Goal: Use online tool/utility: Utilize a website feature to perform a specific function

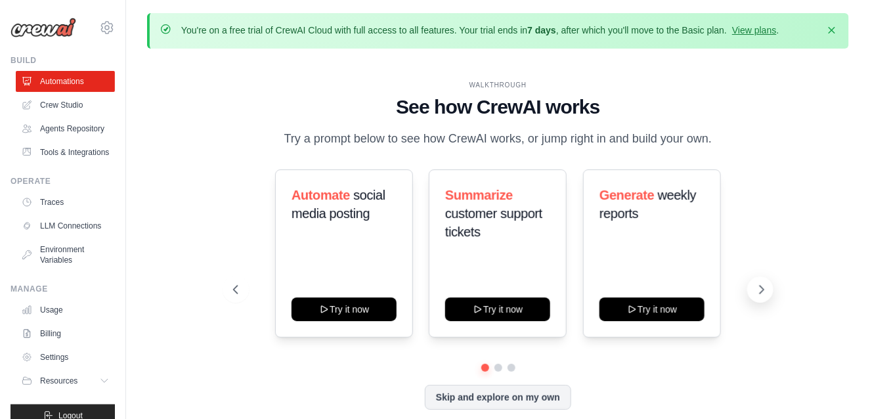
click at [763, 288] on icon at bounding box center [762, 290] width 4 height 8
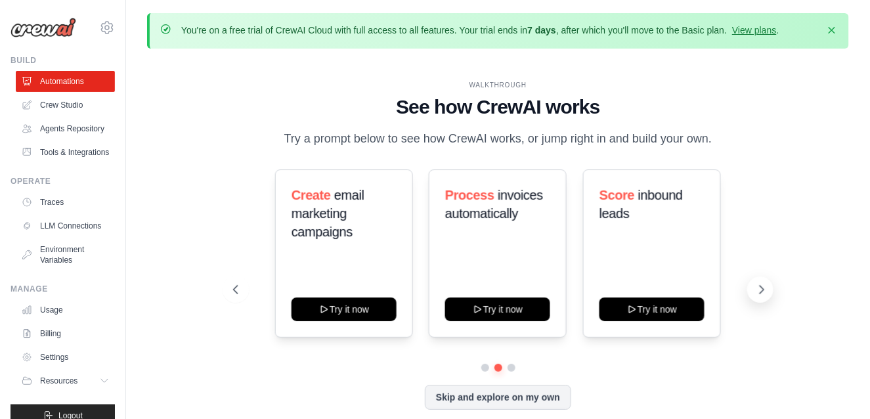
click at [763, 288] on icon at bounding box center [762, 290] width 4 height 8
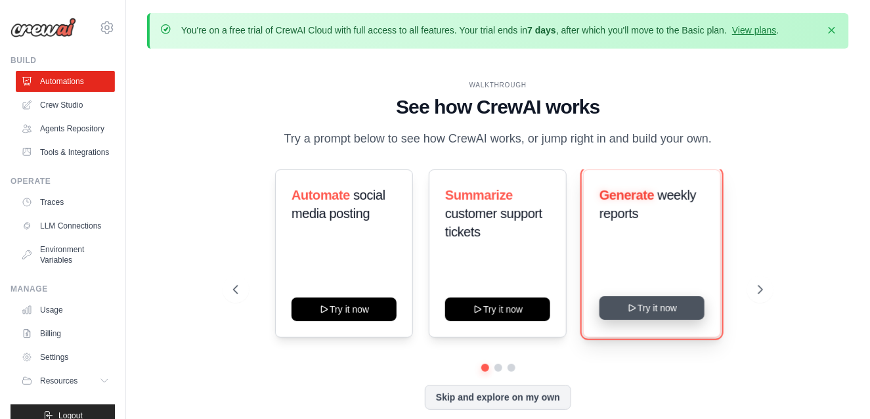
click at [660, 313] on button "Try it now" at bounding box center [651, 308] width 105 height 24
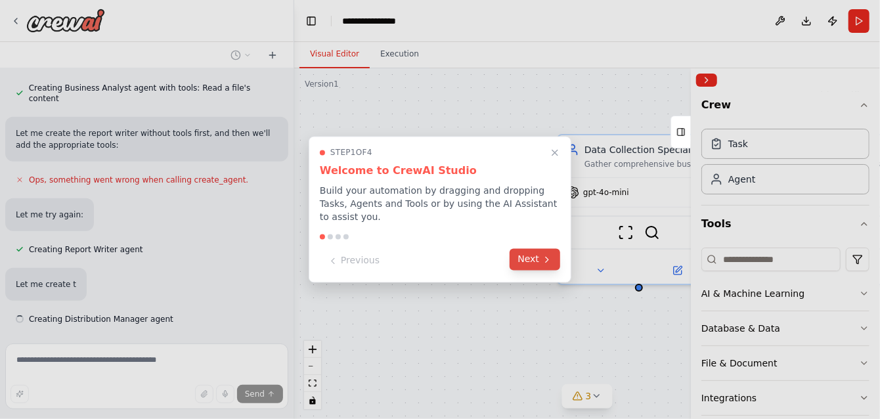
scroll to position [616, 0]
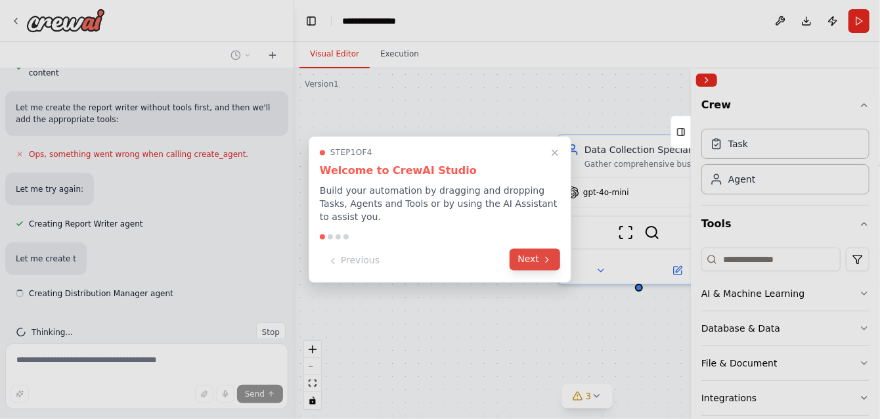
click at [526, 255] on button "Next" at bounding box center [534, 260] width 51 height 22
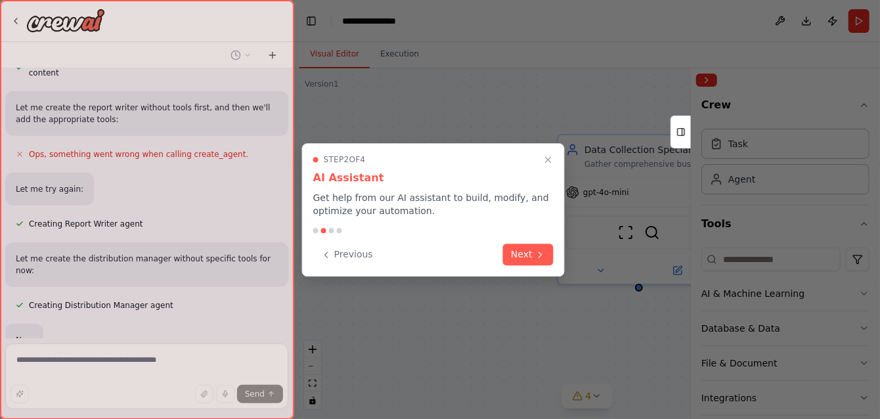
click at [526, 255] on button "Next" at bounding box center [528, 255] width 51 height 22
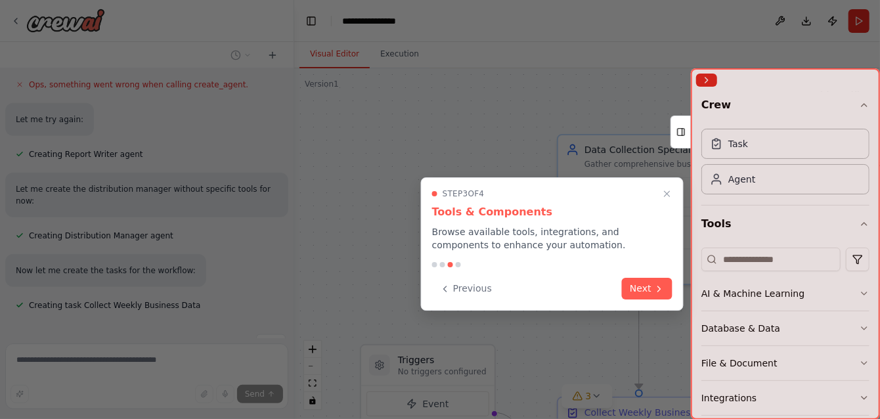
scroll to position [712, 0]
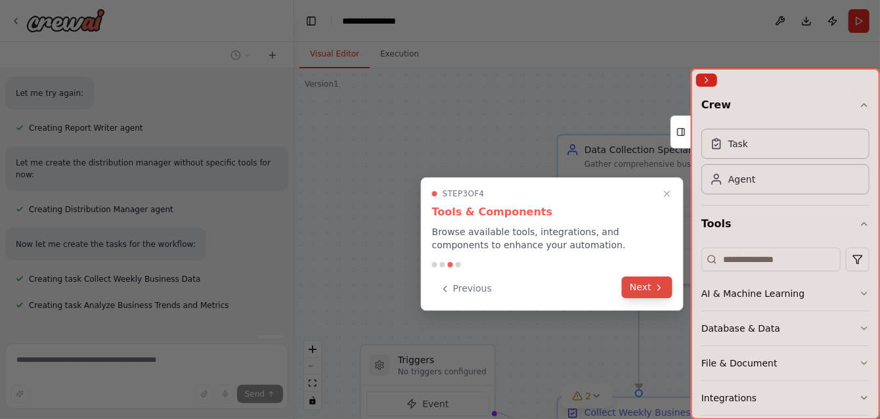
click at [638, 288] on button "Next" at bounding box center [647, 287] width 51 height 22
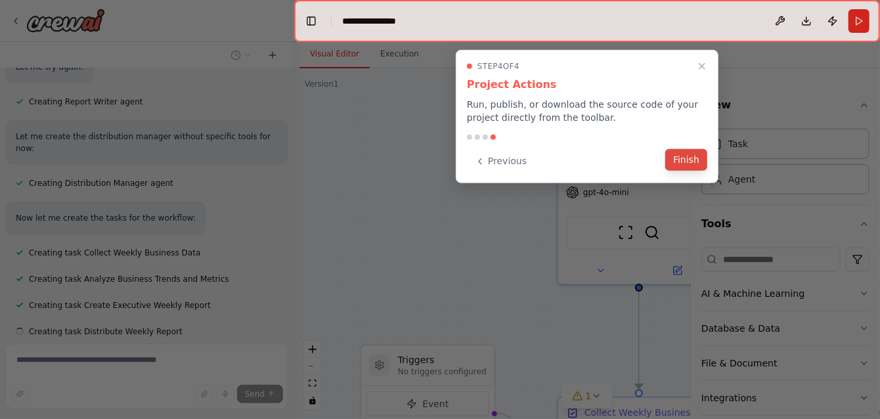
scroll to position [765, 0]
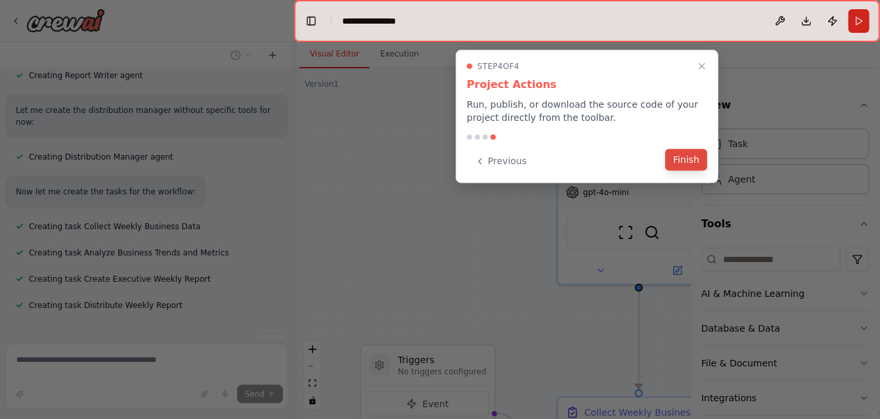
click at [685, 161] on button "Finish" at bounding box center [686, 160] width 42 height 22
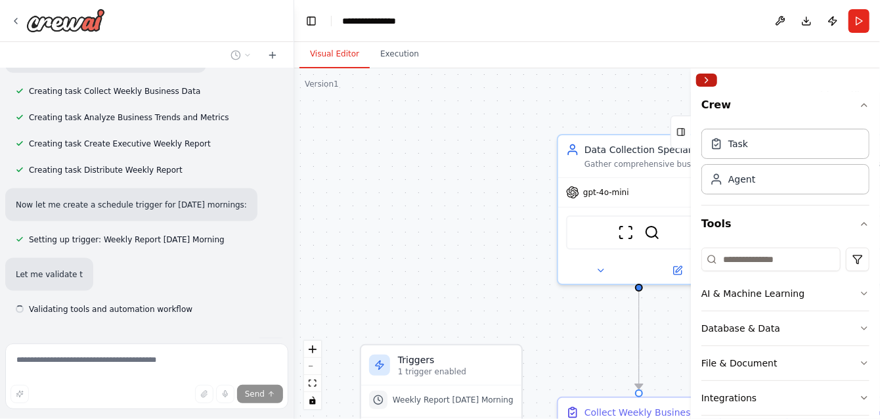
scroll to position [904, 0]
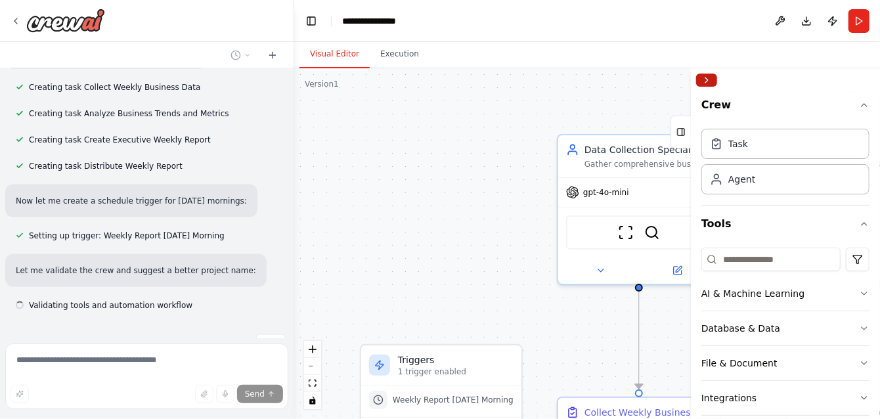
click at [710, 81] on button "Collapse right sidebar" at bounding box center [706, 80] width 21 height 13
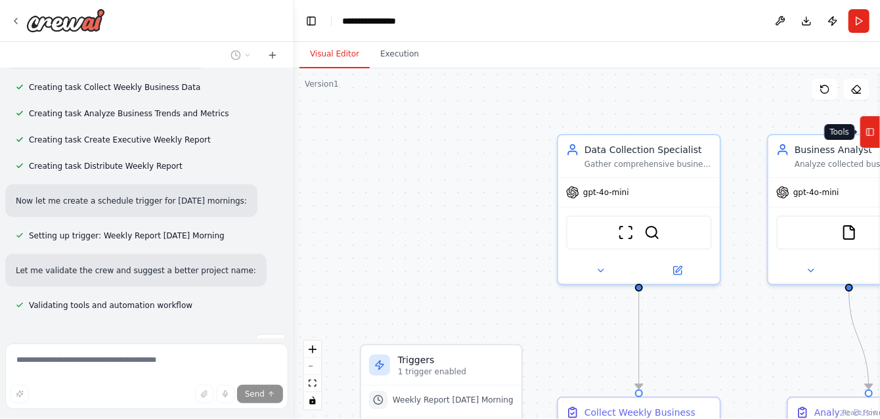
scroll to position [930, 0]
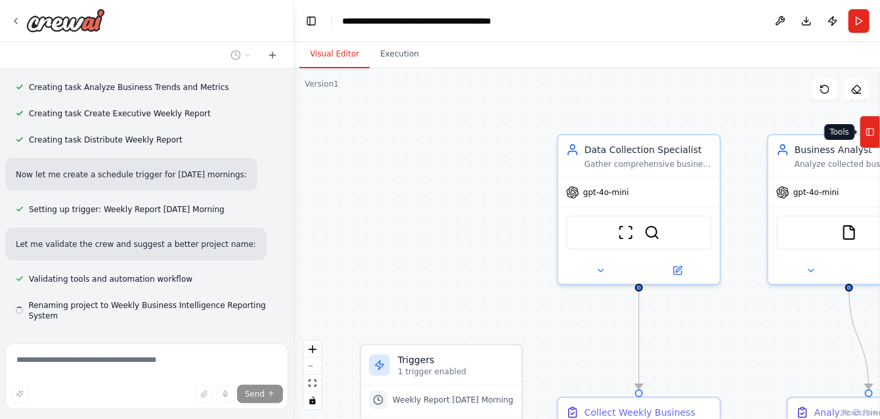
click at [877, 129] on button "Tools" at bounding box center [869, 132] width 20 height 33
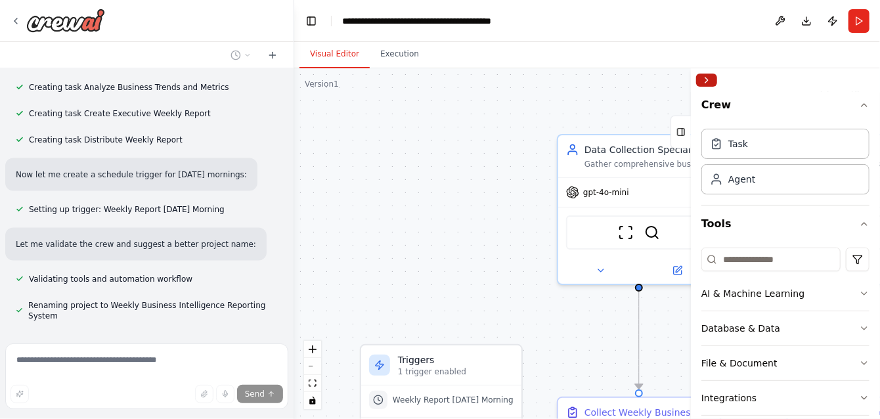
click at [710, 79] on button "Collapse right sidebar" at bounding box center [706, 80] width 21 height 13
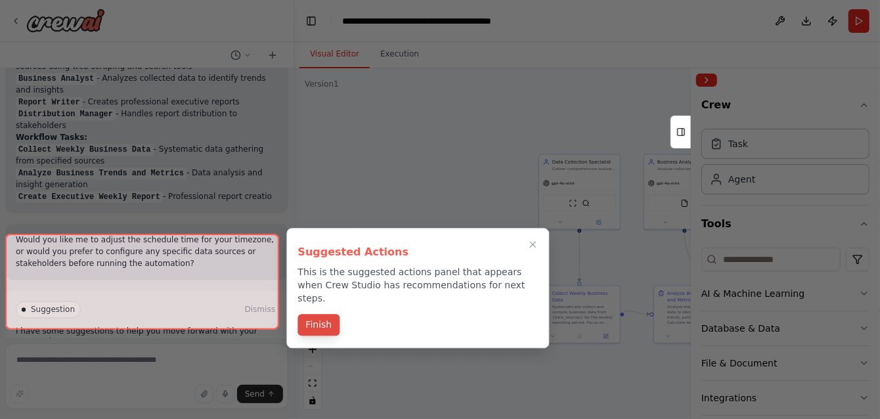
scroll to position [1277, 0]
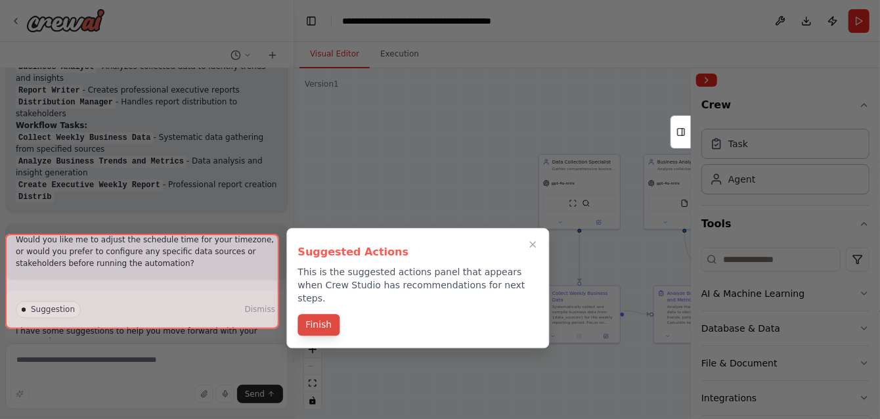
click at [332, 316] on button "Finish" at bounding box center [318, 325] width 42 height 22
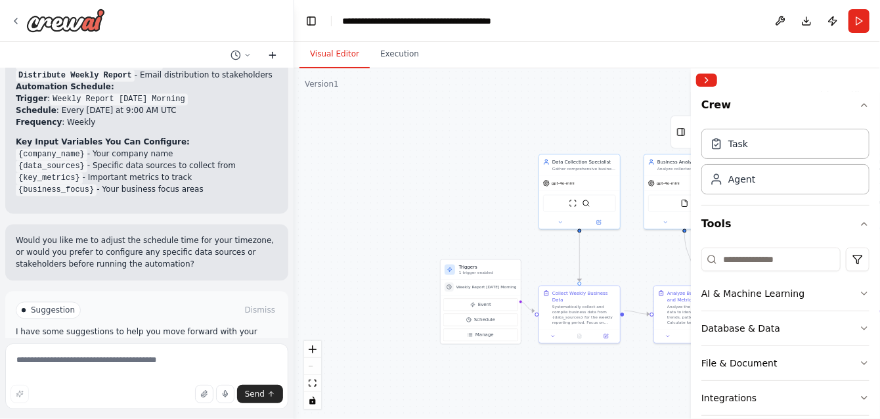
scroll to position [1411, 0]
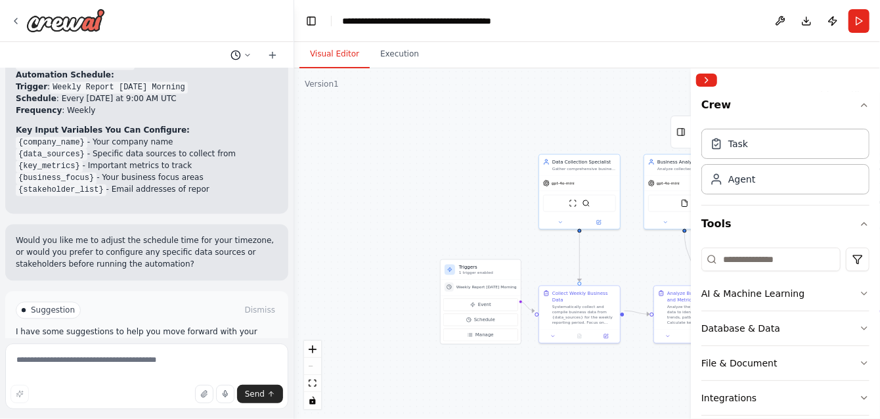
click at [247, 56] on icon at bounding box center [248, 55] width 8 height 8
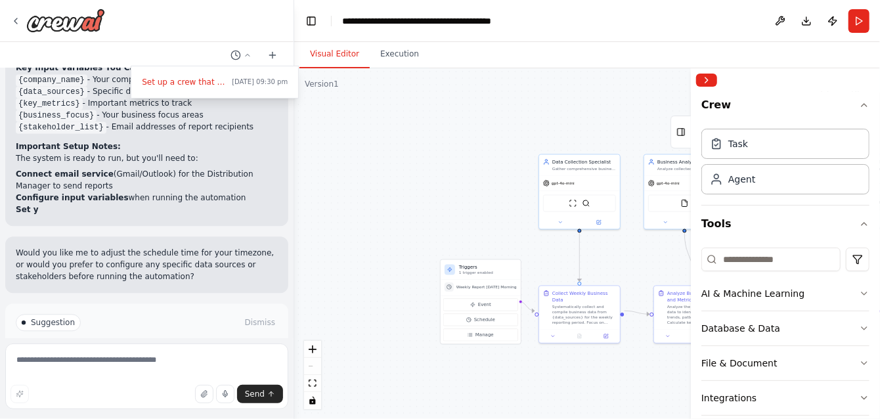
scroll to position [1485, 0]
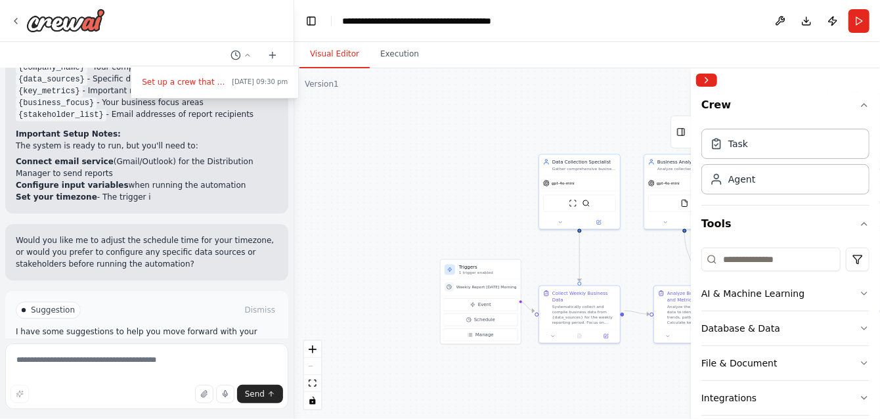
click at [247, 55] on div at bounding box center [147, 209] width 294 height 419
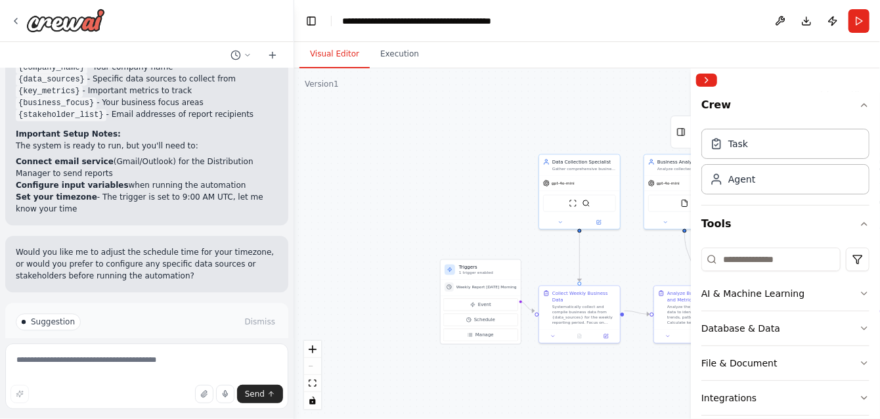
scroll to position [1497, 0]
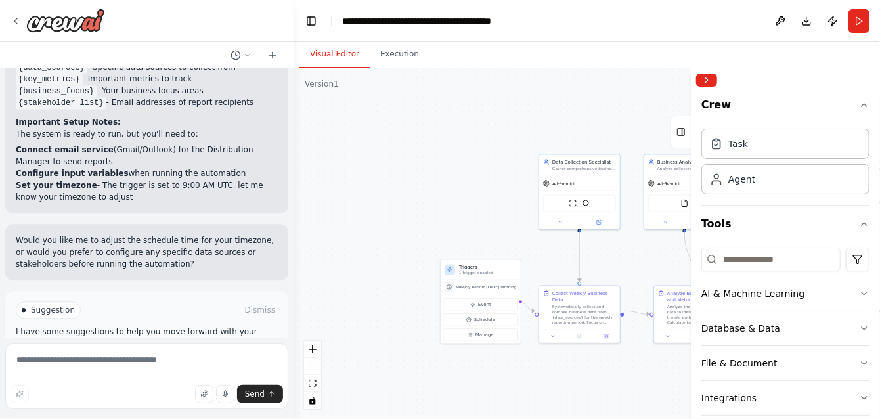
click at [123, 360] on span "Run Automation" at bounding box center [153, 365] width 64 height 11
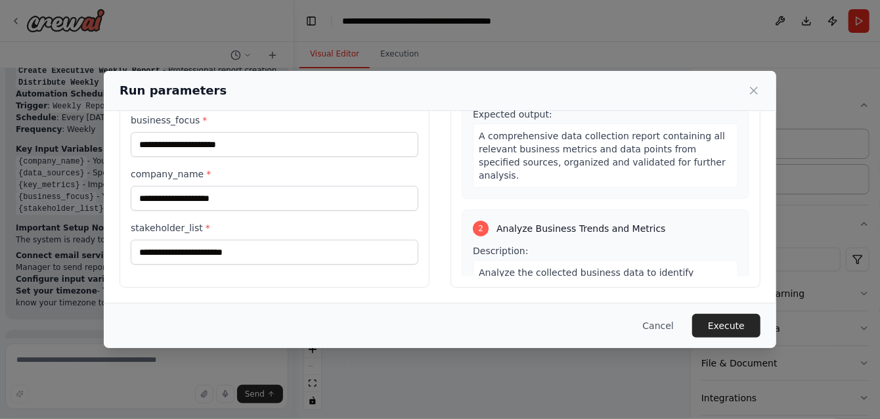
scroll to position [0, 0]
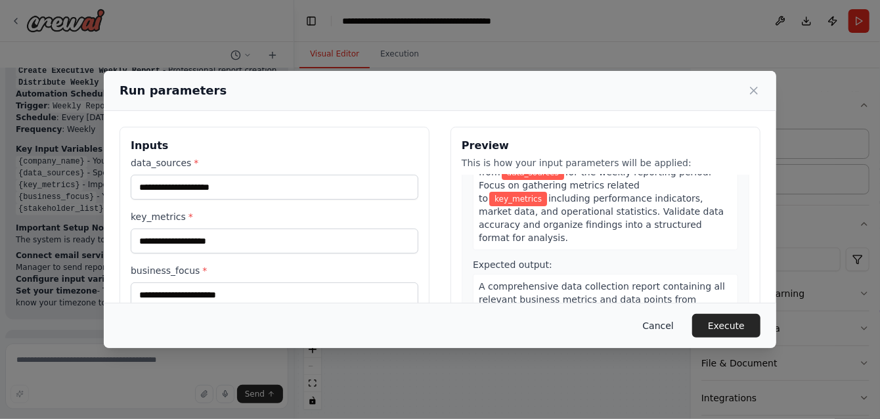
click at [668, 326] on button "Cancel" at bounding box center [658, 326] width 52 height 24
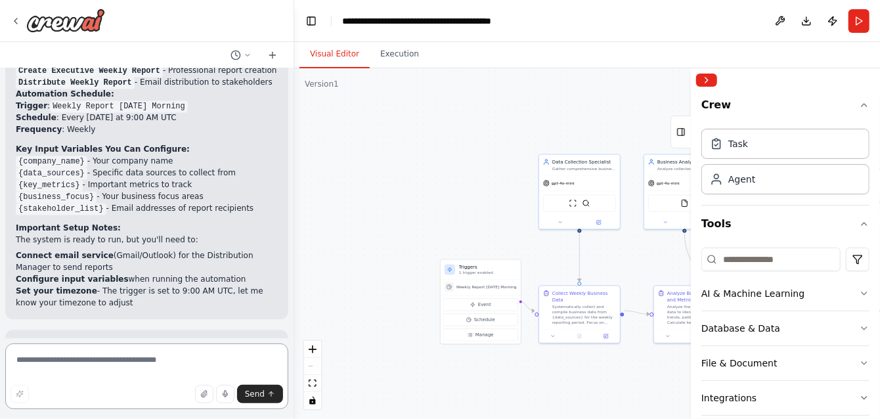
click at [103, 368] on textarea at bounding box center [146, 376] width 283 height 66
type textarea "**********"
click at [212, 394] on button "button" at bounding box center [204, 394] width 18 height 18
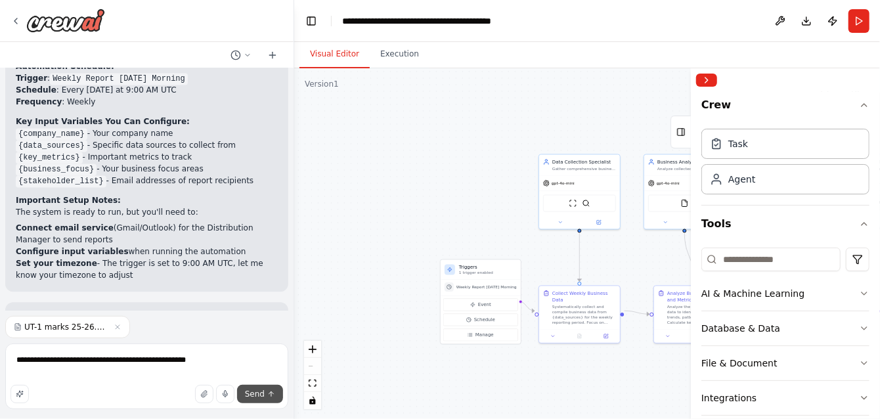
click at [260, 399] on span "Send" at bounding box center [255, 394] width 20 height 11
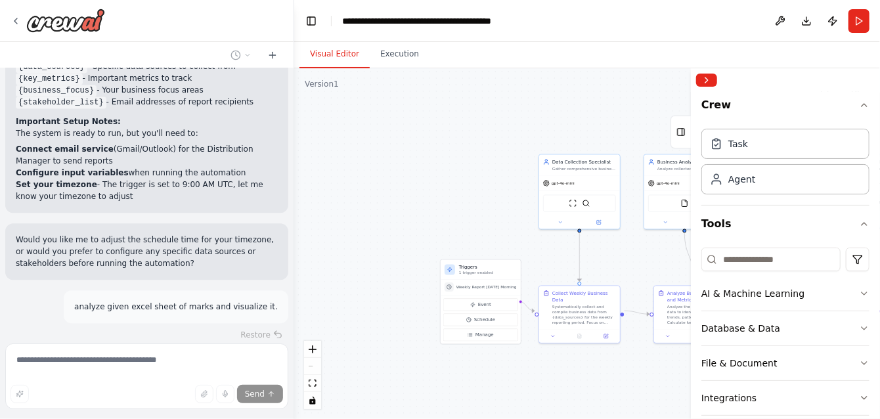
scroll to position [1506, 0]
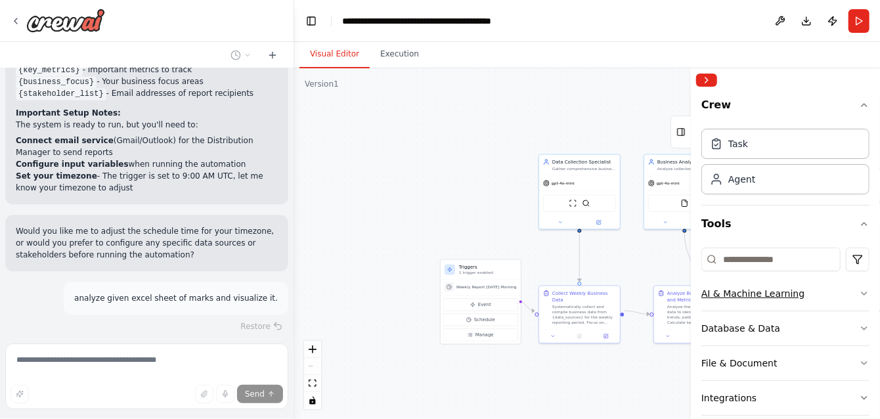
click at [859, 292] on icon "button" at bounding box center [864, 293] width 11 height 11
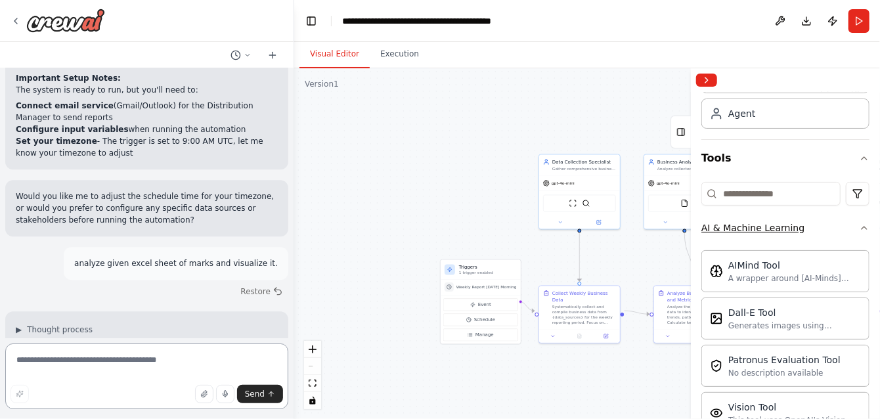
scroll to position [1556, 0]
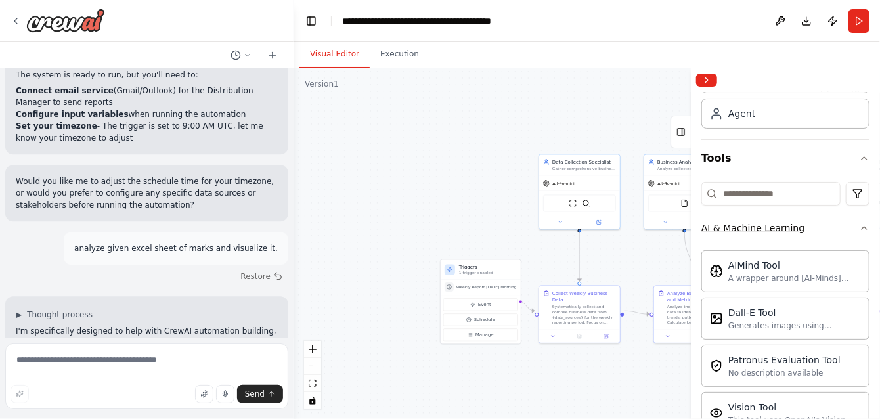
click at [861, 227] on icon "button" at bounding box center [863, 227] width 5 height 3
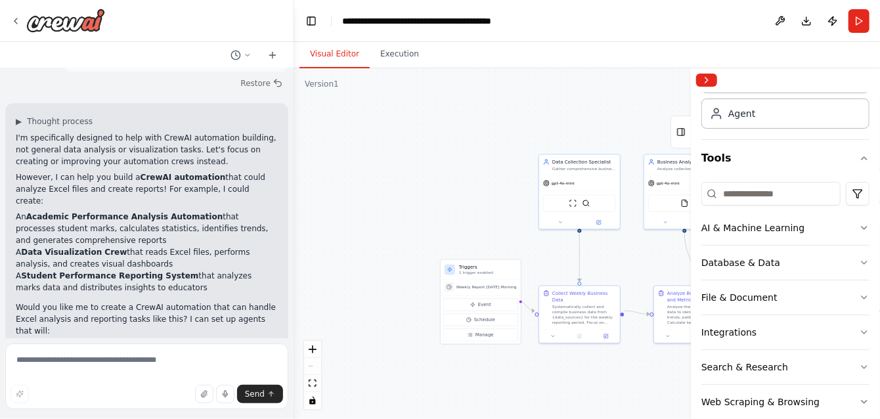
scroll to position [1761, 0]
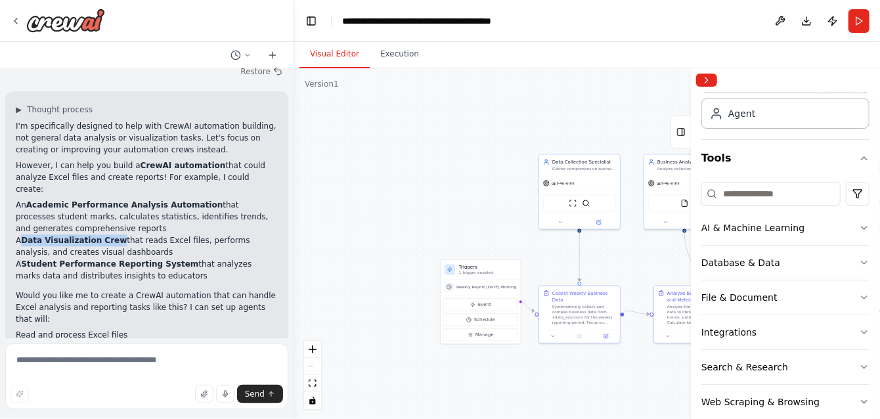
drag, startPoint x: 22, startPoint y: 173, endPoint x: 108, endPoint y: 173, distance: 86.0
click at [108, 236] on strong "Data Visualization Crew" at bounding box center [74, 240] width 106 height 9
copy strong "Data Visualization Crew"
click at [110, 357] on textarea at bounding box center [146, 376] width 283 height 66
paste textarea "**********"
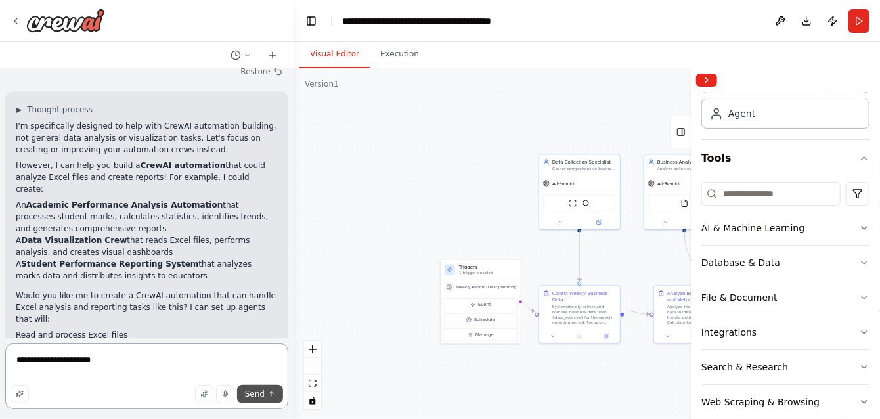
type textarea "**********"
click at [266, 397] on button "Send" at bounding box center [260, 394] width 46 height 18
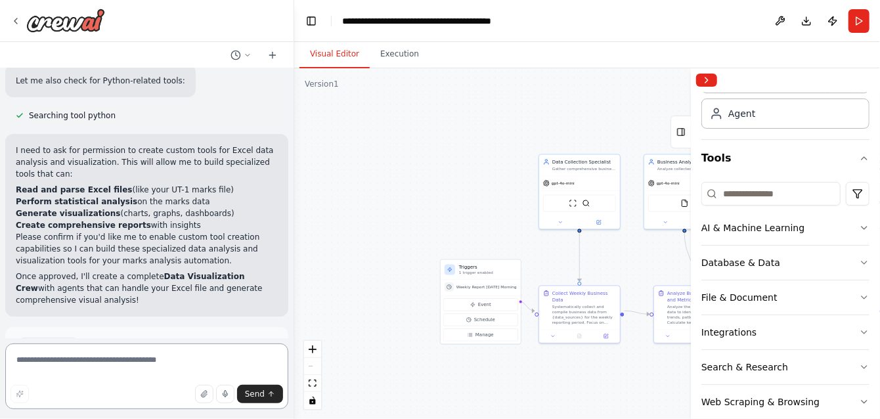
scroll to position [2506, 0]
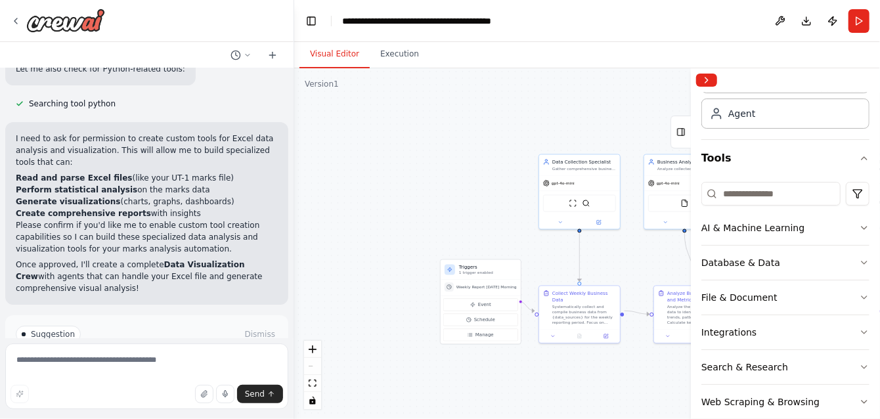
click at [129, 385] on span "Enable coding skills" at bounding box center [152, 390] width 77 height 11
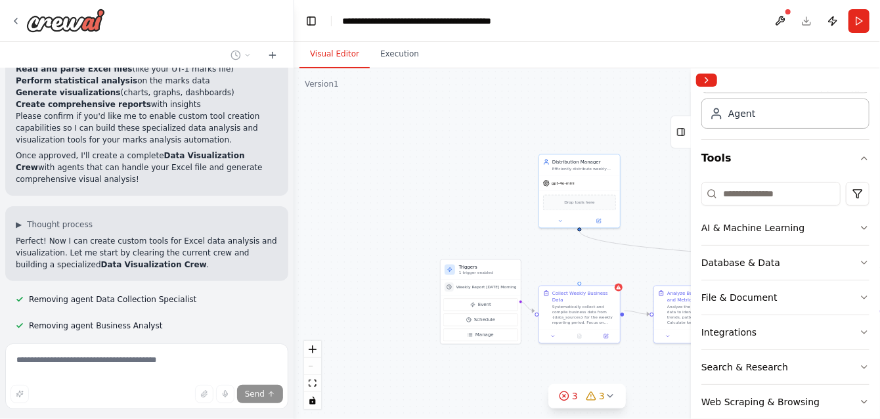
scroll to position [2641, 0]
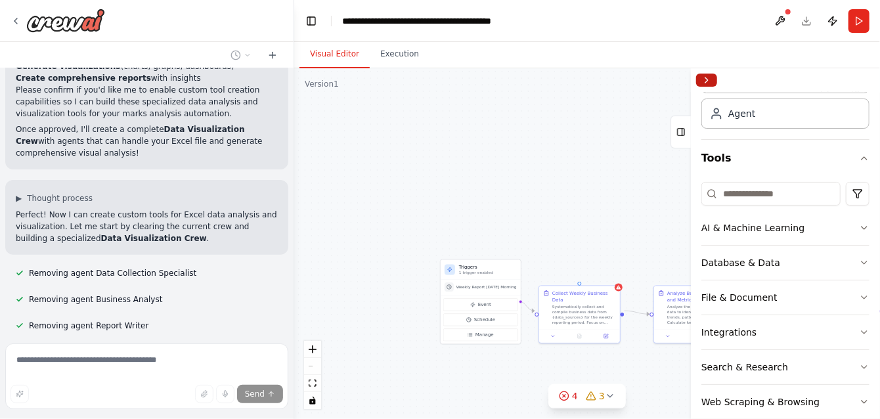
click at [714, 80] on button "Collapse right sidebar" at bounding box center [706, 80] width 21 height 13
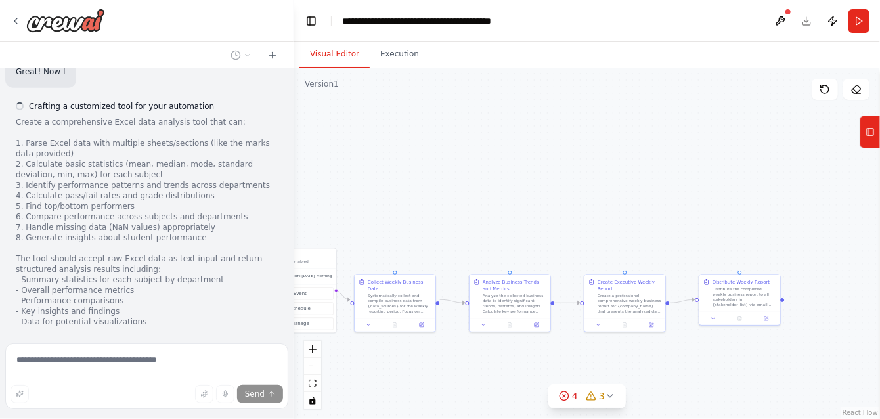
scroll to position [3038, 0]
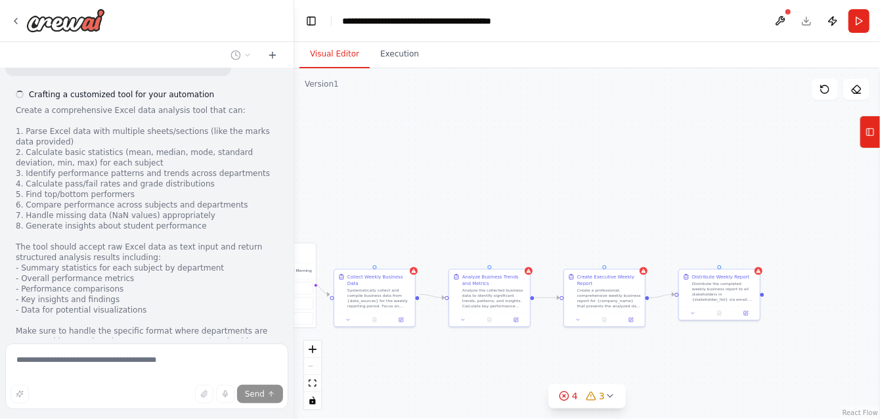
drag, startPoint x: 790, startPoint y: 246, endPoint x: 585, endPoint y: 230, distance: 205.5
click at [585, 230] on div ".deletable-edge-delete-btn { width: 20px; height: 20px; border: 0px solid #ffff…" at bounding box center [587, 243] width 586 height 351
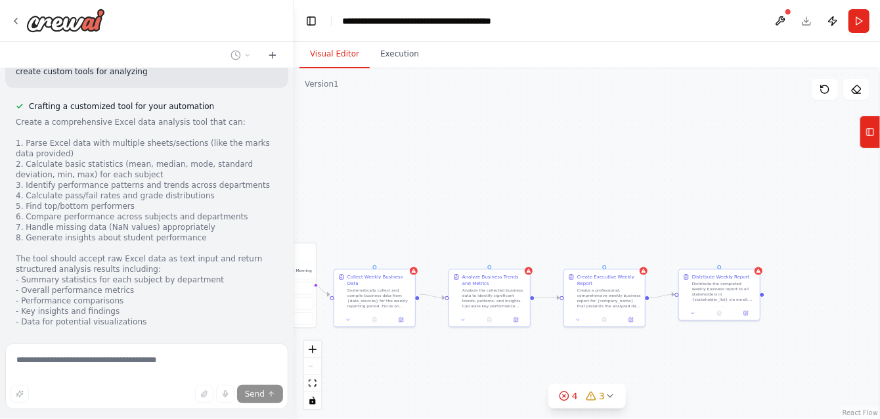
scroll to position [3086, 0]
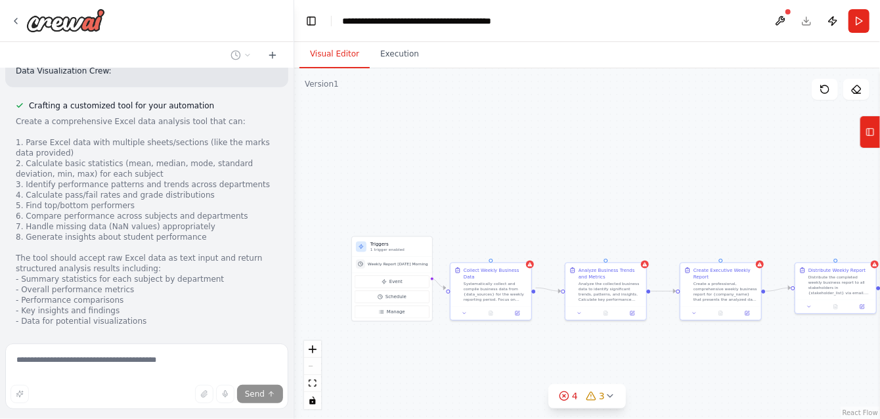
drag, startPoint x: 464, startPoint y: 209, endPoint x: 580, endPoint y: 203, distance: 116.4
click at [580, 203] on div ".deletable-edge-delete-btn { width: 20px; height: 20px; border: 0px solid #ffff…" at bounding box center [587, 243] width 586 height 351
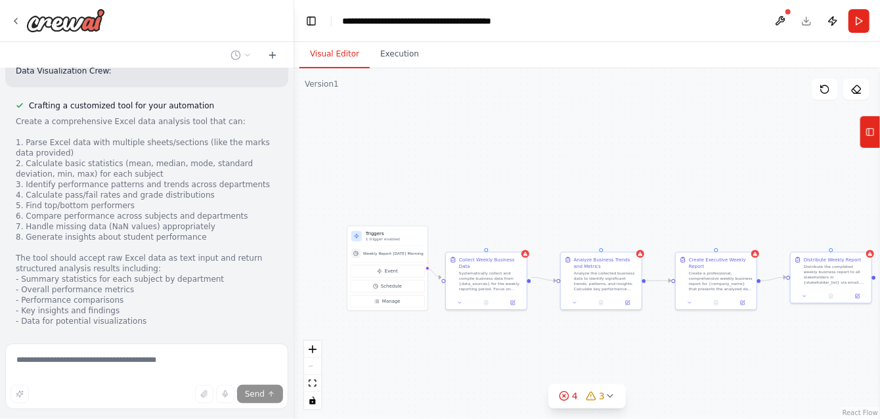
drag, startPoint x: 515, startPoint y: 207, endPoint x: 511, endPoint y: 201, distance: 8.0
click at [511, 201] on div ".deletable-edge-delete-btn { width: 20px; height: 20px; border: 0px solid #ffff…" at bounding box center [587, 243] width 586 height 351
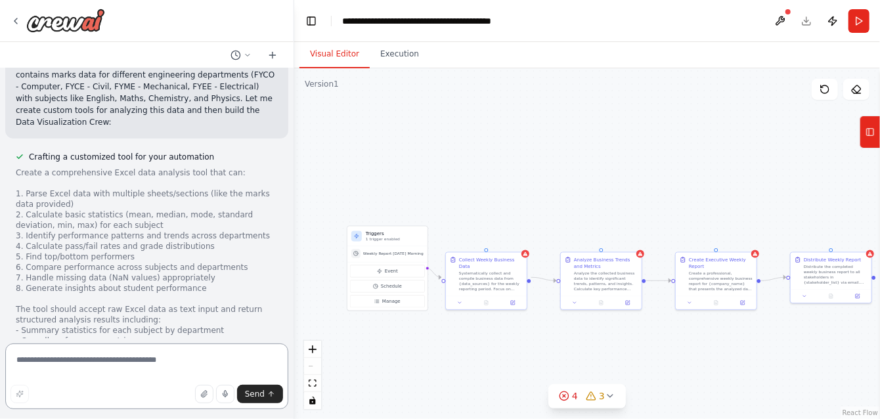
scroll to position [2934, 0]
drag, startPoint x: 289, startPoint y: 311, endPoint x: 291, endPoint y: 328, distance: 16.5
click at [291, 328] on div "Set up a crew that collects data from multiple sources, creates comprehensive w…" at bounding box center [440, 209] width 880 height 419
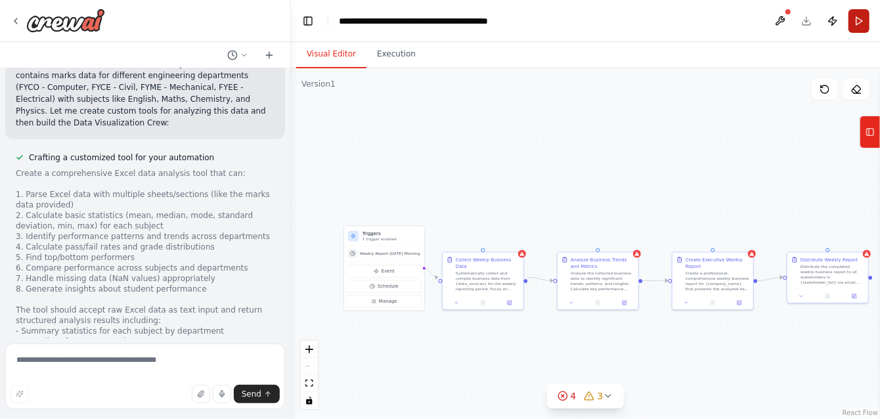
click at [857, 24] on button "Run" at bounding box center [858, 21] width 21 height 24
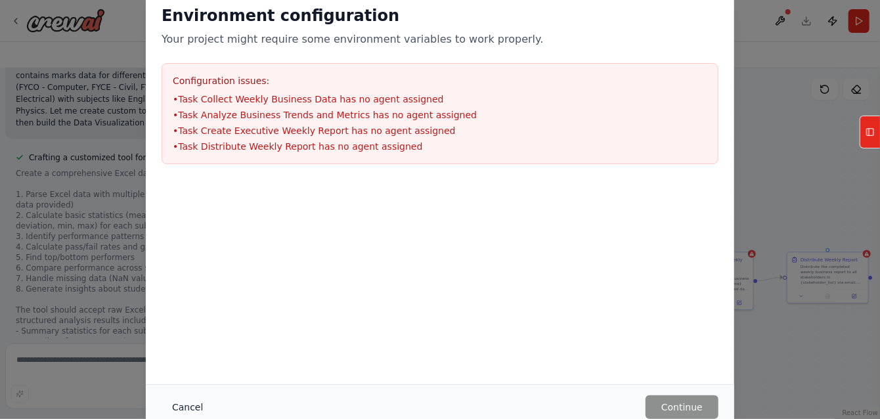
click at [196, 406] on button "Cancel" at bounding box center [187, 407] width 52 height 24
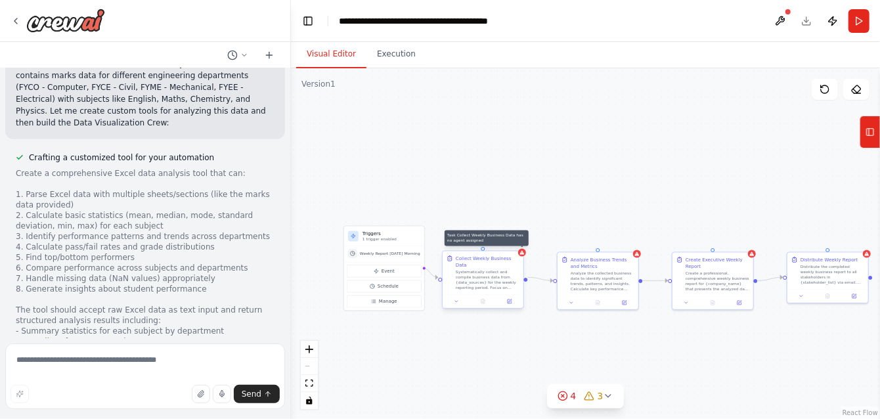
click at [522, 255] on div at bounding box center [522, 253] width 8 height 8
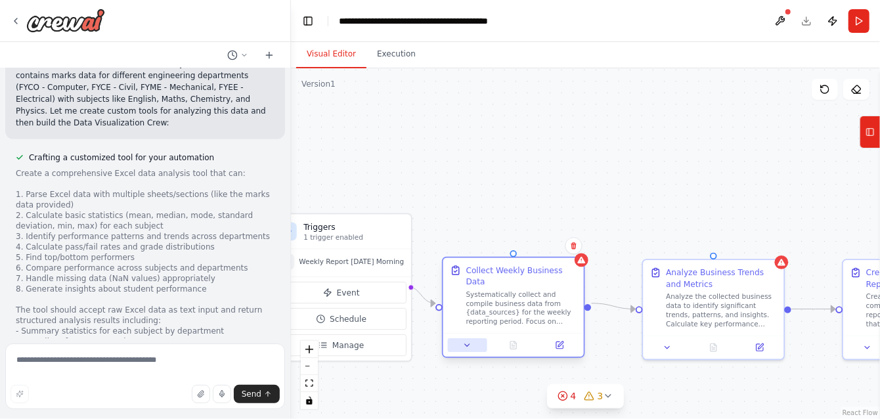
click at [467, 344] on icon at bounding box center [467, 345] width 5 height 2
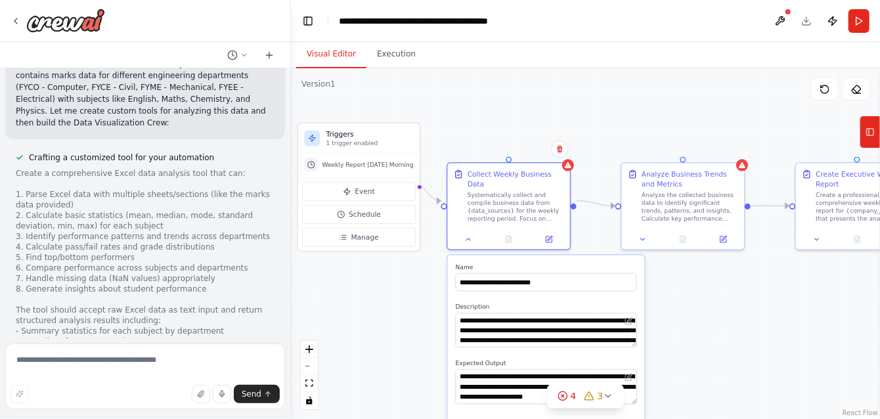
drag, startPoint x: 549, startPoint y: 203, endPoint x: 550, endPoint y: 91, distance: 111.6
click at [550, 91] on div ".deletable-edge-delete-btn { width: 20px; height: 20px; border: 0px solid #ffff…" at bounding box center [585, 243] width 589 height 351
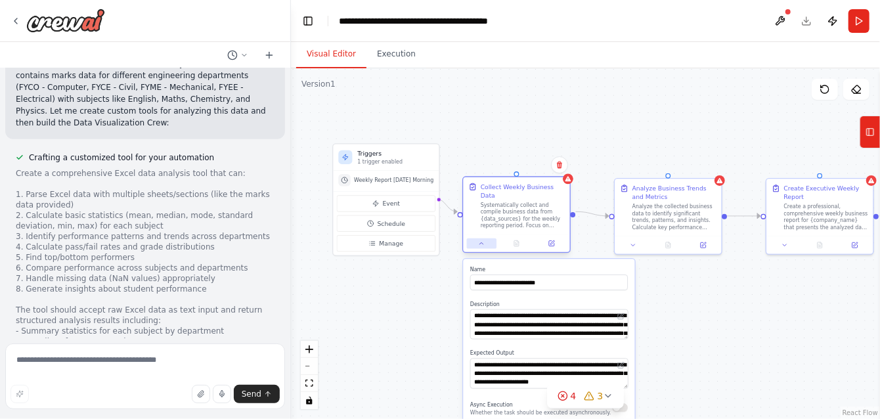
click at [486, 238] on button at bounding box center [482, 243] width 30 height 11
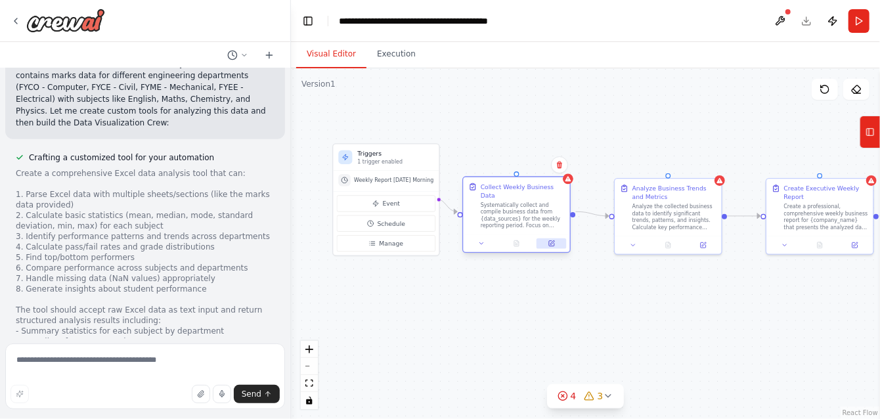
click at [551, 241] on icon at bounding box center [551, 243] width 5 height 5
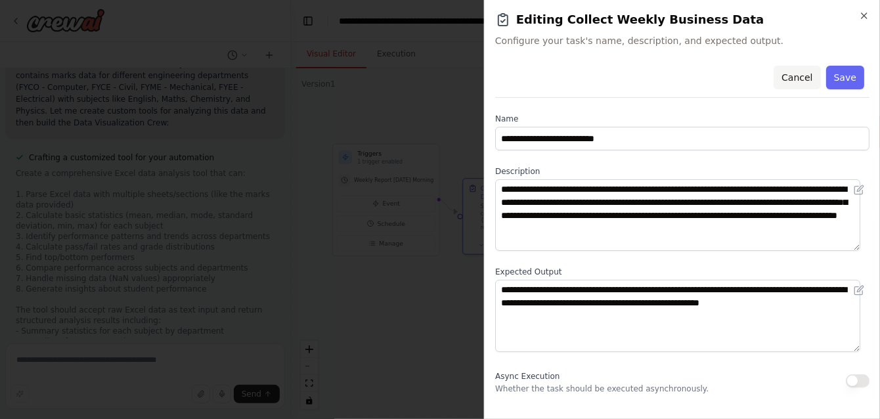
click at [788, 78] on button "Cancel" at bounding box center [796, 78] width 47 height 24
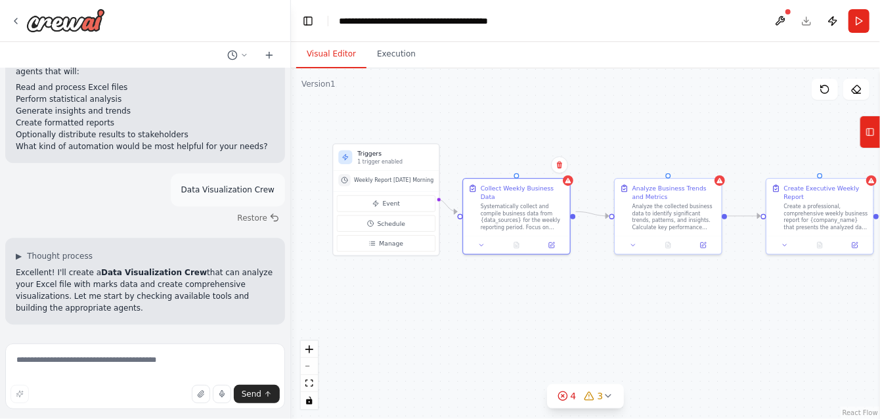
scroll to position [1884, 0]
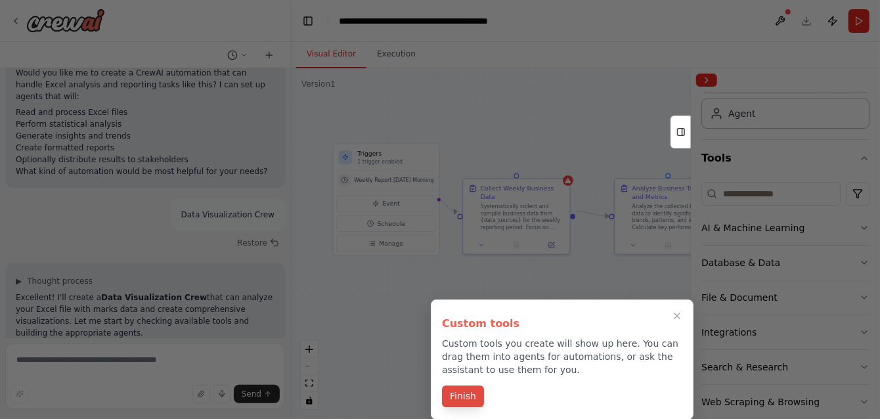
click at [471, 395] on button "Finish" at bounding box center [463, 396] width 42 height 22
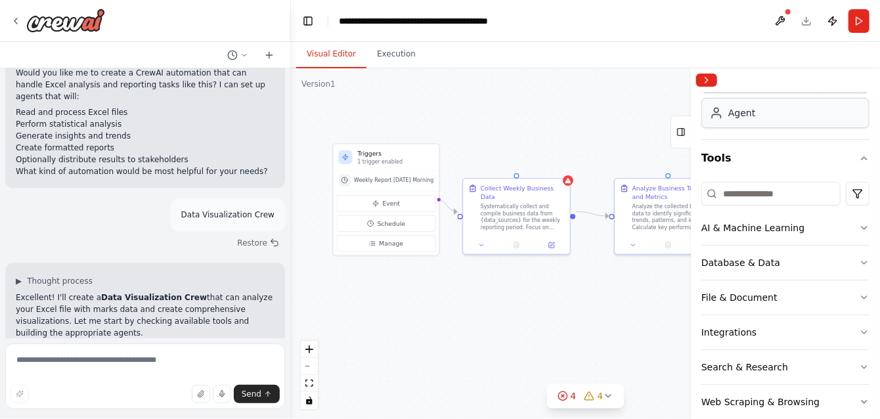
click at [725, 122] on div "Agent" at bounding box center [785, 113] width 168 height 30
click at [737, 114] on div "Agent" at bounding box center [741, 112] width 27 height 13
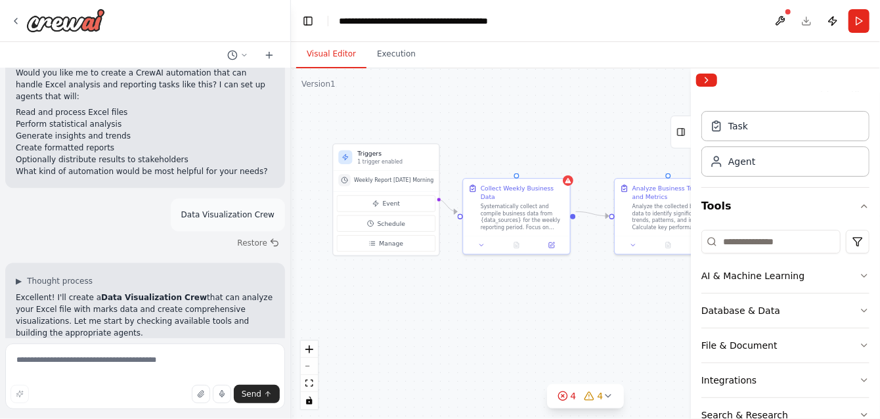
scroll to position [0, 0]
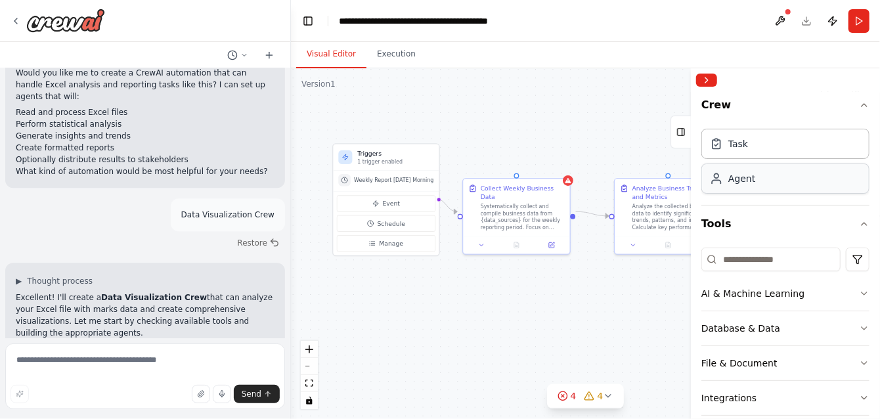
click at [770, 182] on div "Agent" at bounding box center [785, 178] width 168 height 30
click at [710, 77] on button "Collapse right sidebar" at bounding box center [706, 80] width 21 height 13
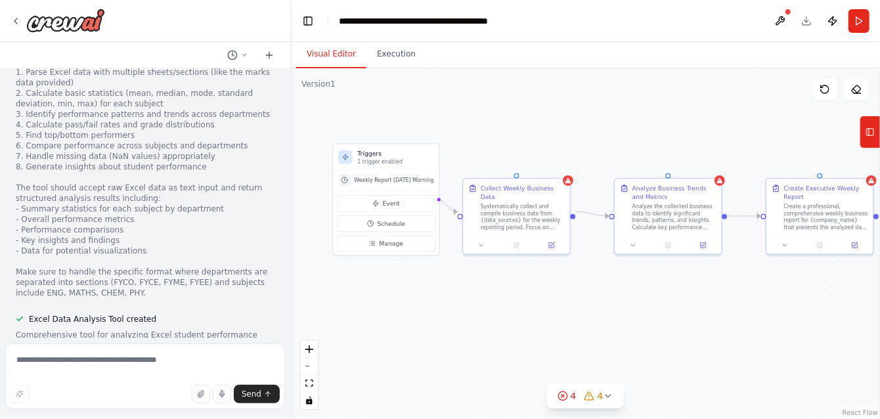
scroll to position [3275, 0]
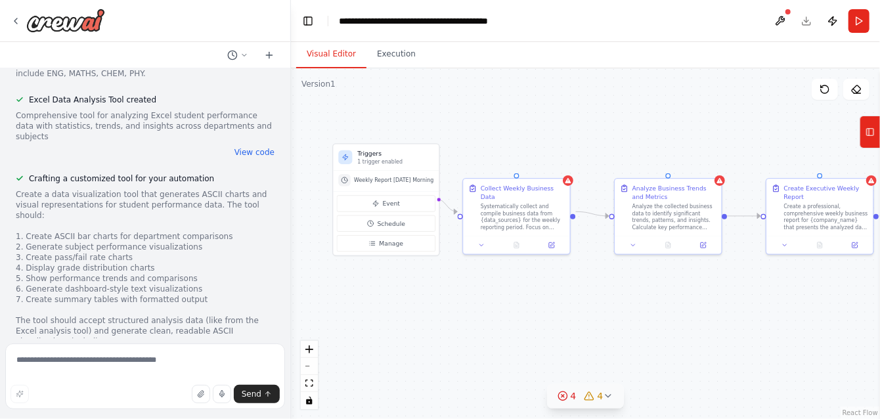
click at [607, 397] on icon at bounding box center [607, 395] width 5 height 3
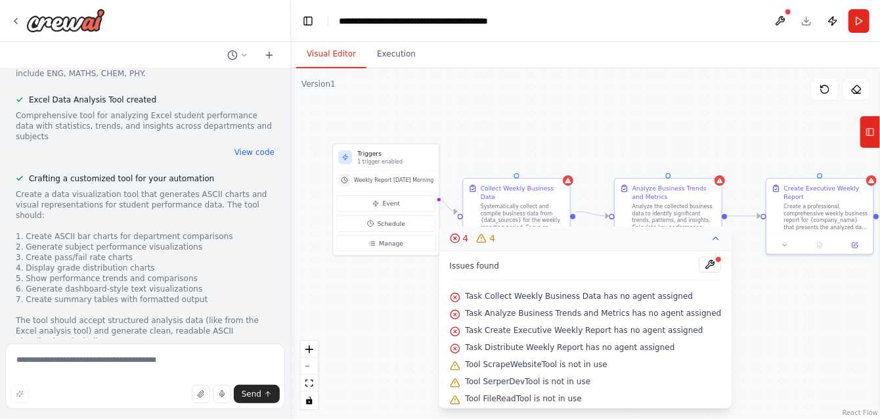
click at [698, 261] on button at bounding box center [709, 265] width 22 height 16
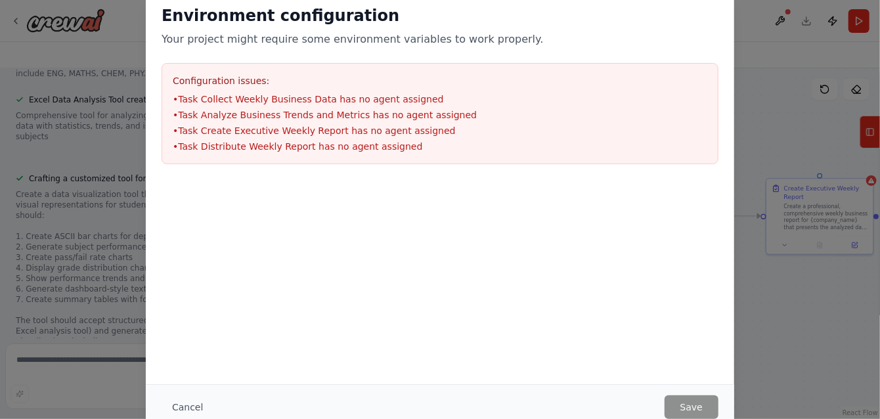
click at [179, 408] on button "Cancel" at bounding box center [187, 407] width 52 height 24
